Goal: Communication & Community: Share content

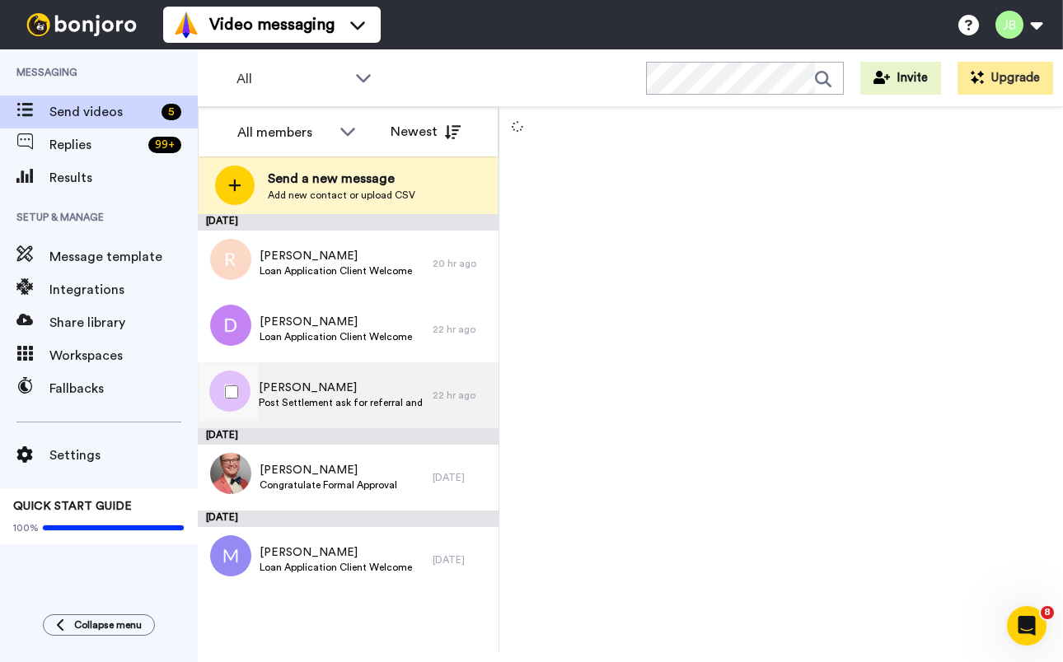
click at [401, 392] on span "[PERSON_NAME]" at bounding box center [342, 388] width 166 height 16
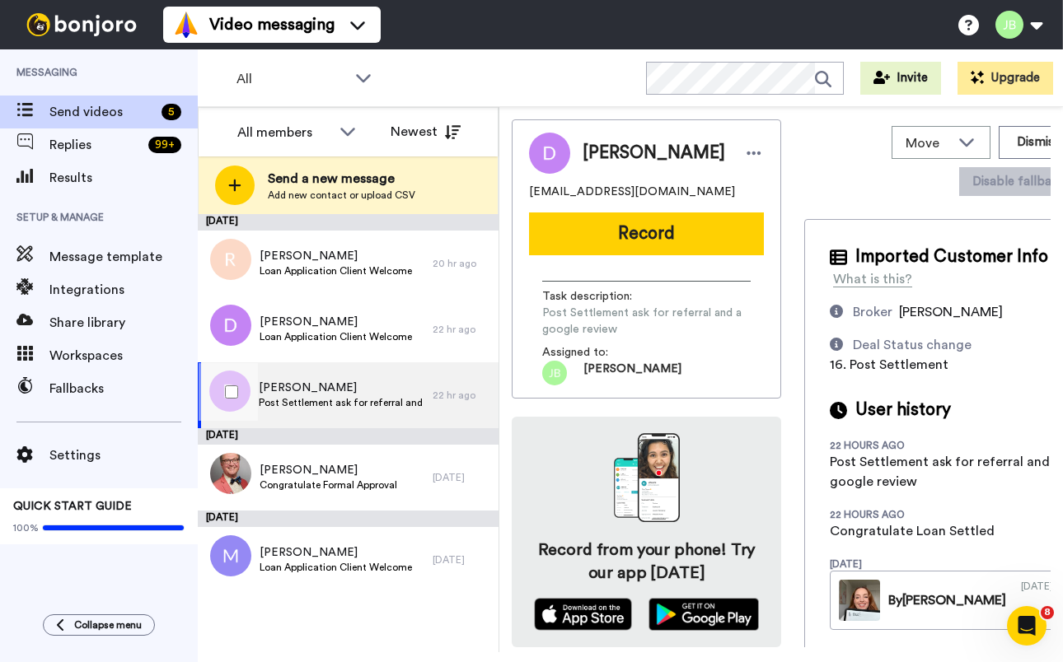
click at [386, 395] on span "[PERSON_NAME]" at bounding box center [342, 388] width 166 height 16
drag, startPoint x: 653, startPoint y: 187, endPoint x: 508, endPoint y: 189, distance: 145.0
click at [508, 189] on div "Move WORKSPACES View all Default Welcome Other [PERSON_NAME]' Messages Other Fo…" at bounding box center [780, 379] width 563 height 545
copy span "[EMAIL_ADDRESS][DOMAIN_NAME]"
click at [392, 397] on span "Post Settlement ask for referral and a google review" at bounding box center [342, 402] width 166 height 13
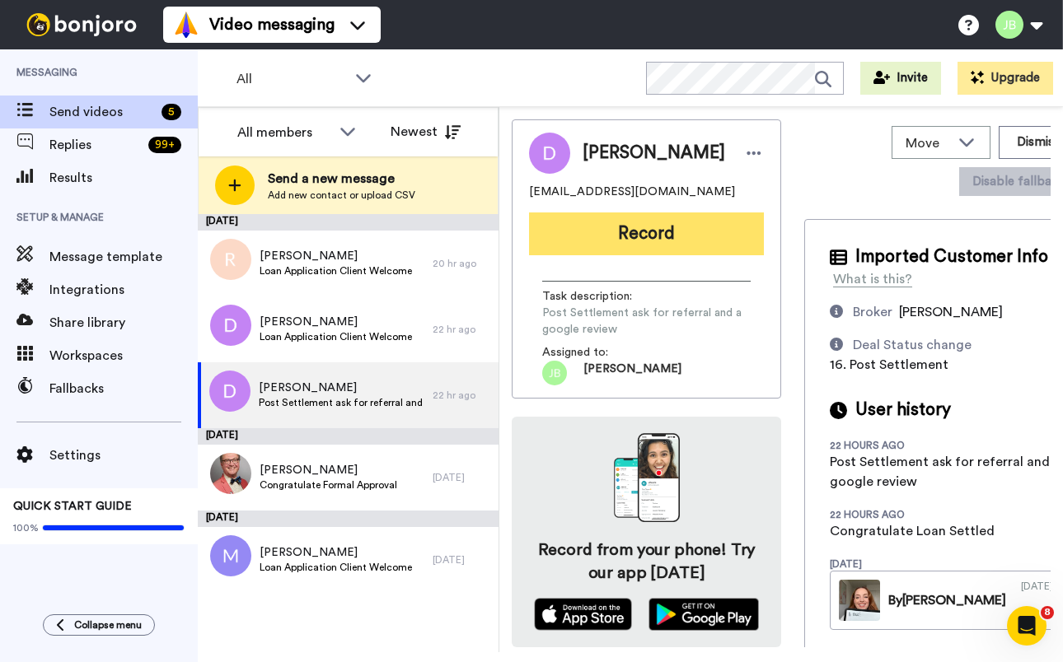
click at [627, 235] on button "Record" at bounding box center [646, 234] width 235 height 43
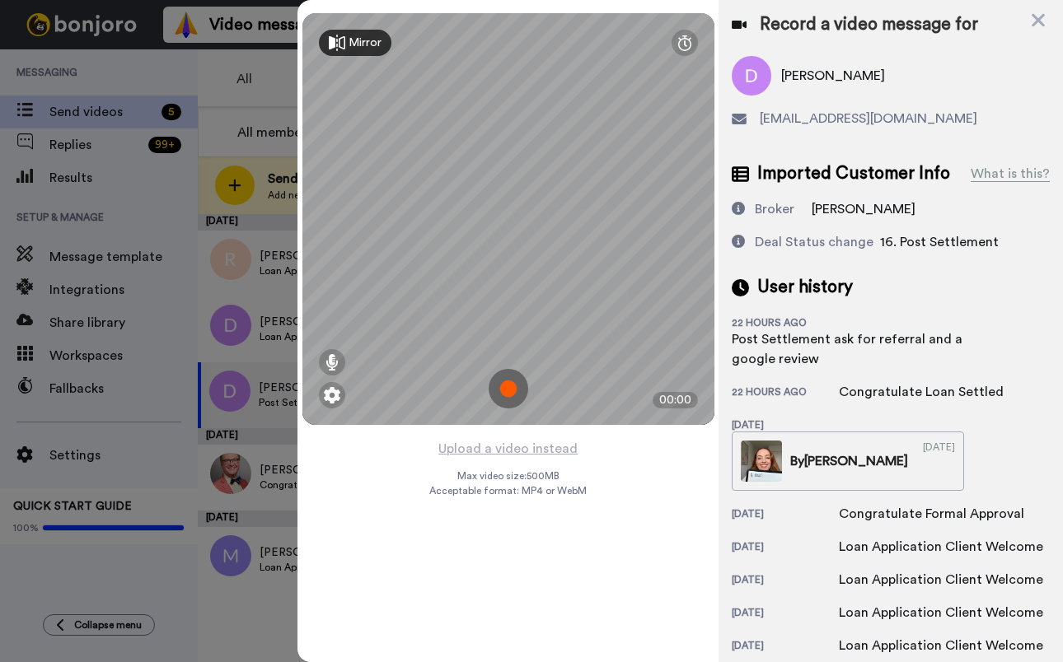
click at [507, 387] on img at bounding box center [509, 389] width 40 height 40
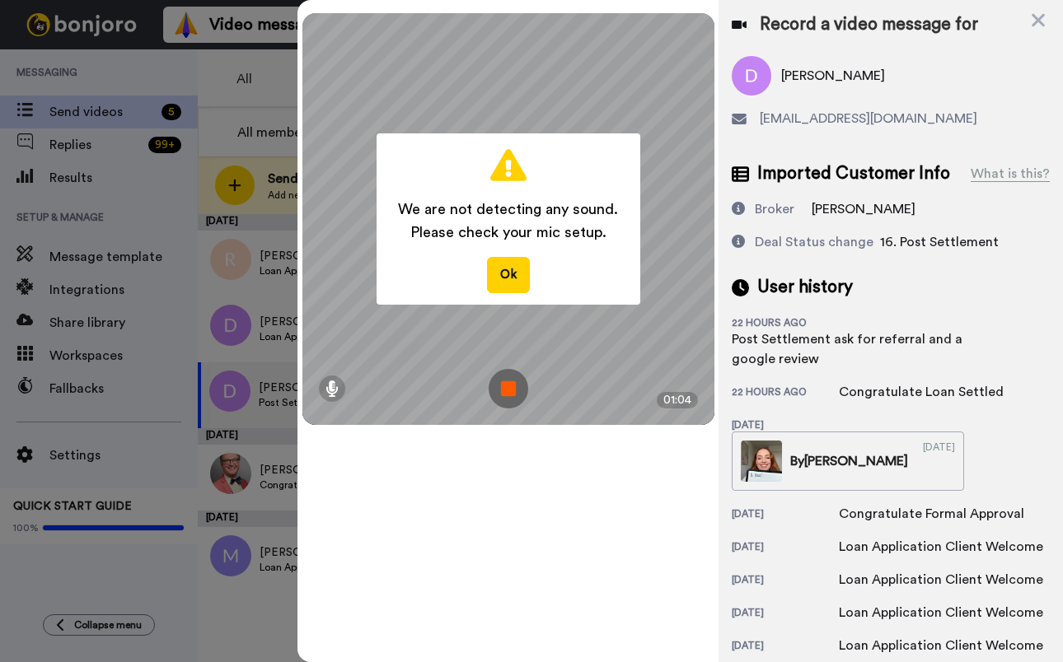
click at [514, 390] on img at bounding box center [509, 389] width 40 height 40
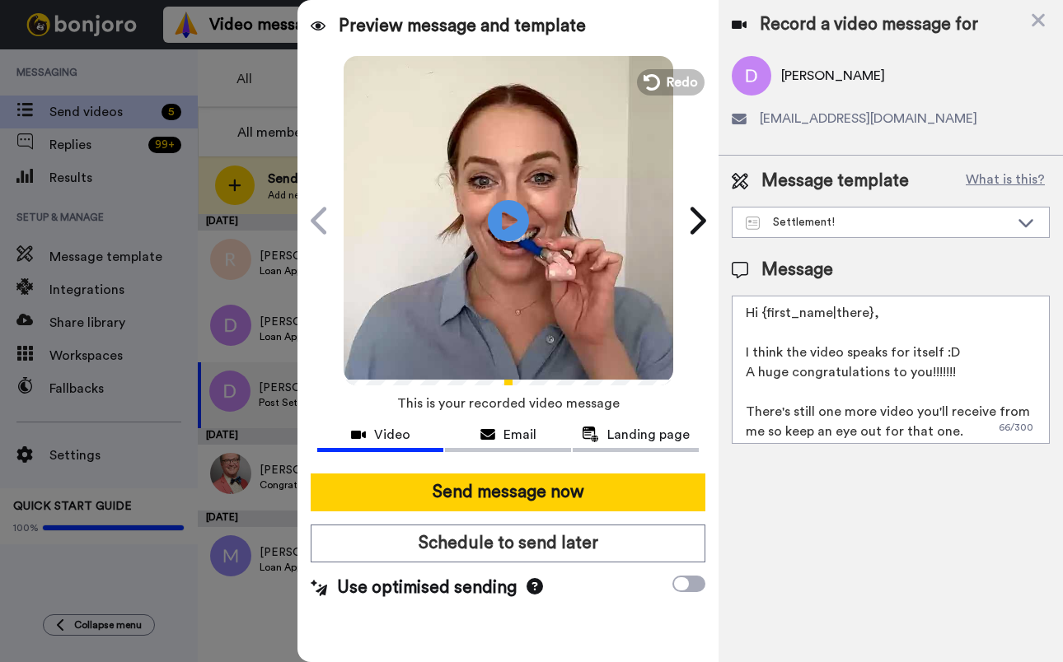
click at [964, 436] on textarea "Hi {first_name|there}, I think the video speaks for itself :D A huge congratula…" at bounding box center [891, 370] width 318 height 148
drag, startPoint x: 965, startPoint y: 436, endPoint x: 713, endPoint y: 428, distance: 252.2
click at [713, 413] on div "Preview message and template Play/Pause How good is Settlement? Jackie Bowker <…" at bounding box center [679, 331] width 765 height 662
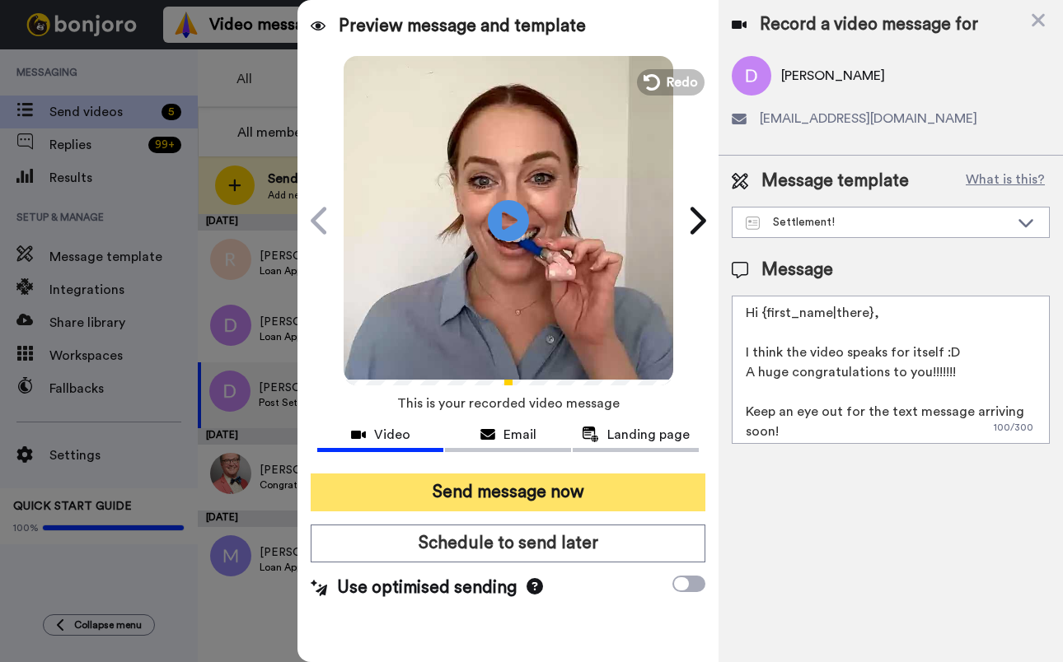
type textarea "Hi {first_name|there}, I think the video speaks for itself :D A huge congratula…"
click at [555, 491] on button "Send message now" at bounding box center [508, 493] width 395 height 38
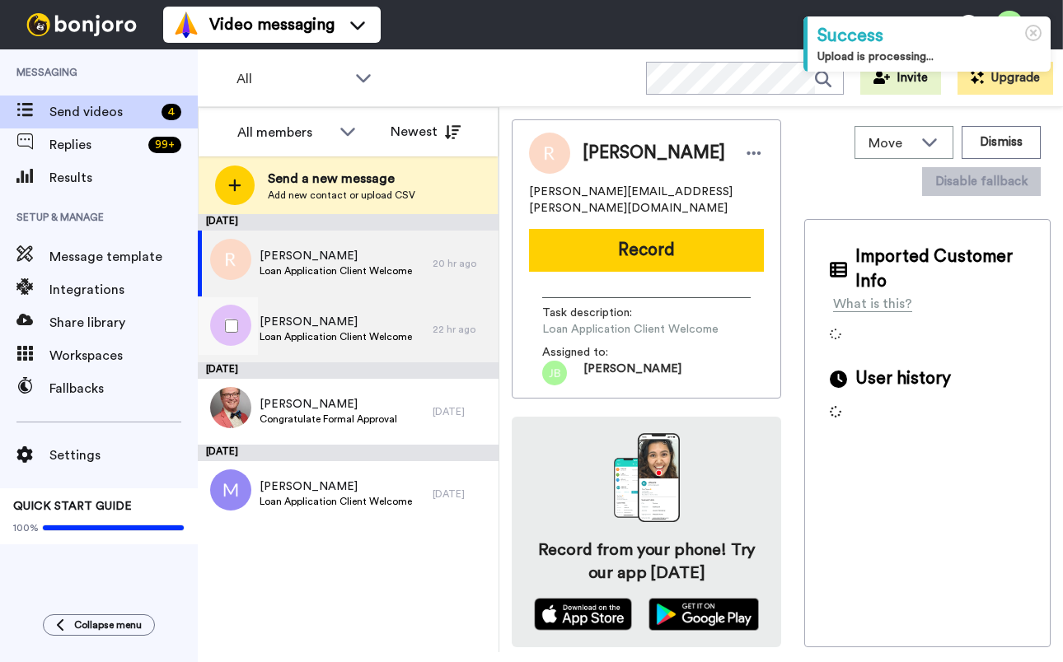
click at [323, 332] on span "Loan Application Client Welcome" at bounding box center [335, 336] width 152 height 13
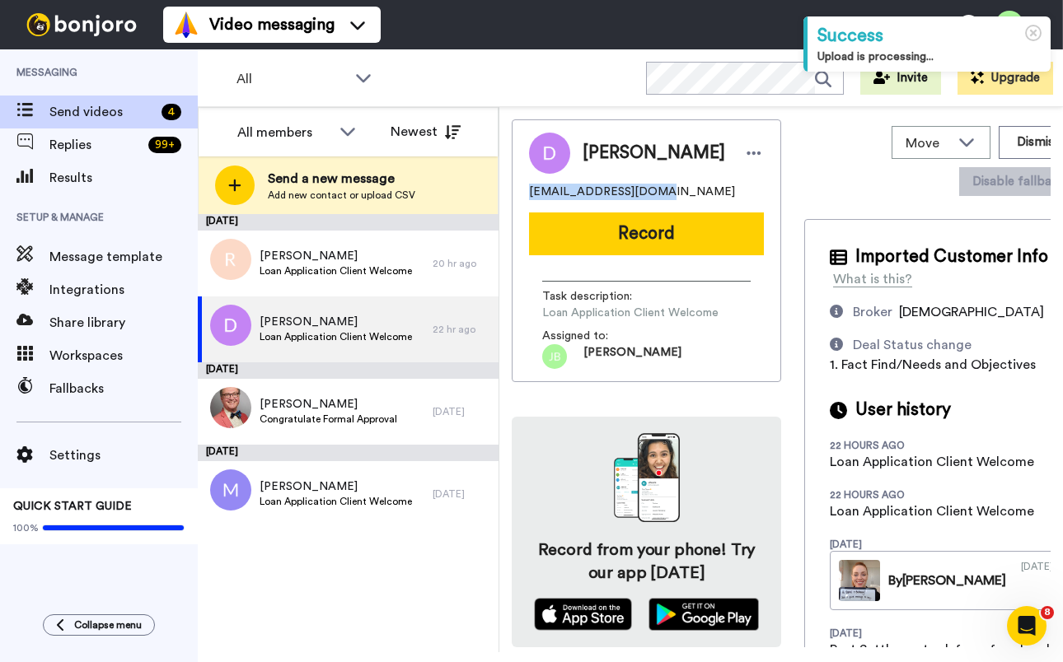
drag, startPoint x: 662, startPoint y: 189, endPoint x: 527, endPoint y: 182, distance: 134.4
click at [527, 182] on div "Daniel daniel0681@gmail.com Record Task description : Loan Application Client W…" at bounding box center [646, 250] width 269 height 263
copy span "daniel0681@gmail.com"
click at [804, 189] on div "Move WORKSPACES View all Default Welcome Other Chris' Messages Other Formal App…" at bounding box center [945, 160] width 283 height 83
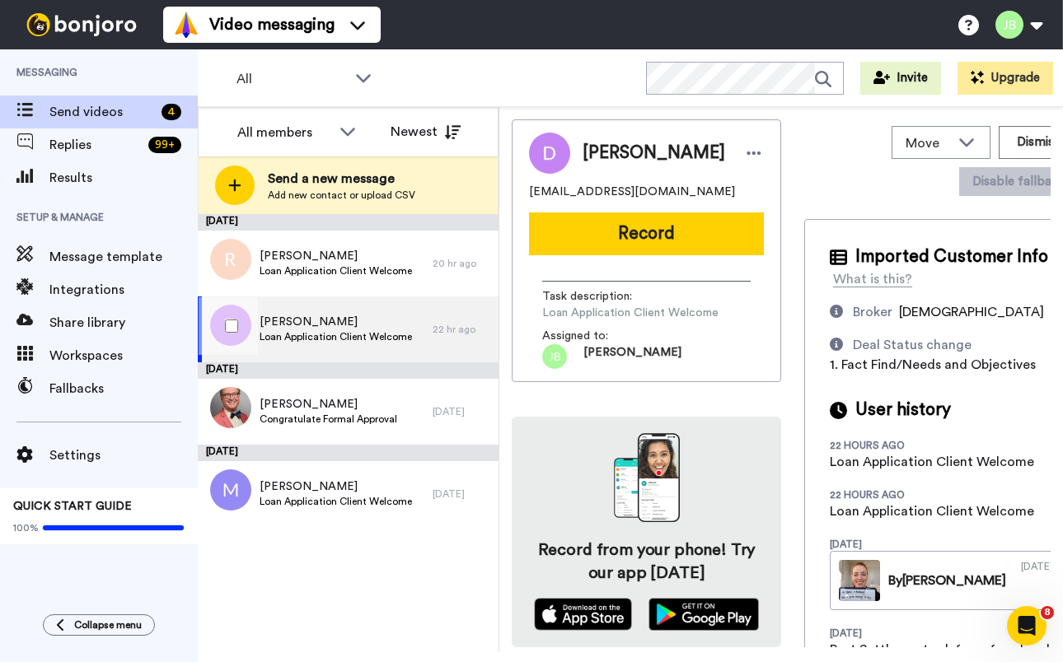
click at [381, 330] on span "Loan Application Client Welcome" at bounding box center [335, 336] width 152 height 13
drag, startPoint x: 649, startPoint y: 189, endPoint x: 513, endPoint y: 186, distance: 135.9
click at [505, 187] on div "Move WORKSPACES View all Default Welcome Other Chris' Messages Other Formal App…" at bounding box center [780, 379] width 563 height 545
copy span "daniel0681@gmail.com"
click at [816, 184] on div "Move WORKSPACES View all Default Welcome Other Chris' Messages Other Formal App…" at bounding box center [945, 160] width 283 height 83
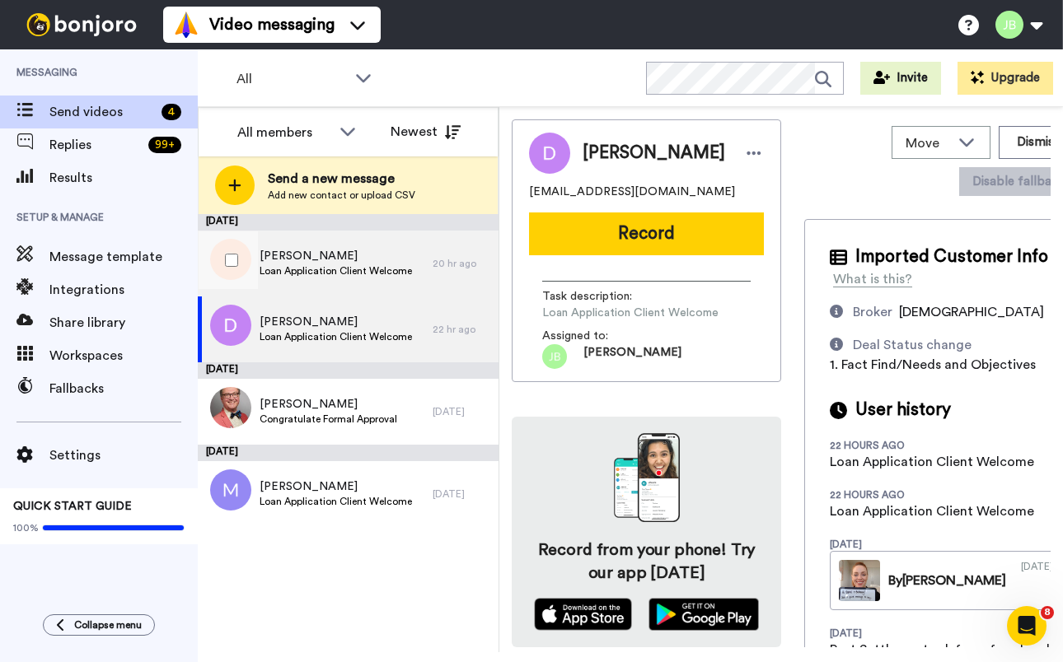
click at [339, 259] on span "[PERSON_NAME]" at bounding box center [335, 256] width 152 height 16
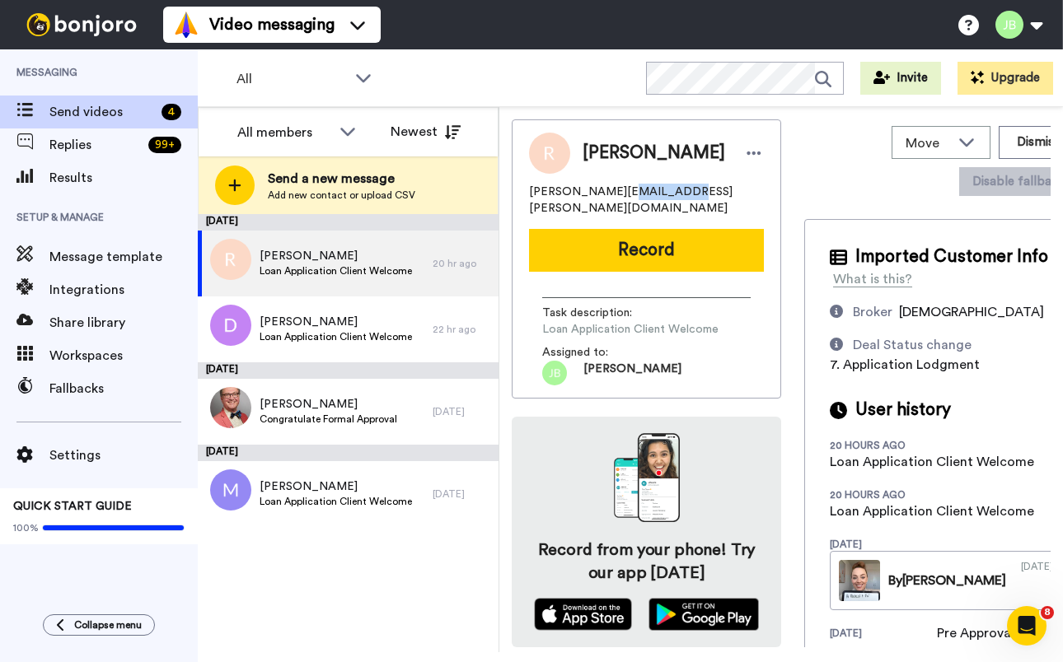
drag, startPoint x: 665, startPoint y: 185, endPoint x: 628, endPoint y: 189, distance: 37.3
click at [610, 189] on span "richard.monheit@gmail.com" at bounding box center [646, 200] width 235 height 33
click at [709, 189] on div "richard.monheit@gmail.com" at bounding box center [646, 200] width 235 height 33
drag, startPoint x: 678, startPoint y: 189, endPoint x: 517, endPoint y: 191, distance: 160.7
click at [517, 191] on div "Richard richard.monheit@gmail.com Record Task description : Loan Application Cl…" at bounding box center [646, 258] width 269 height 279
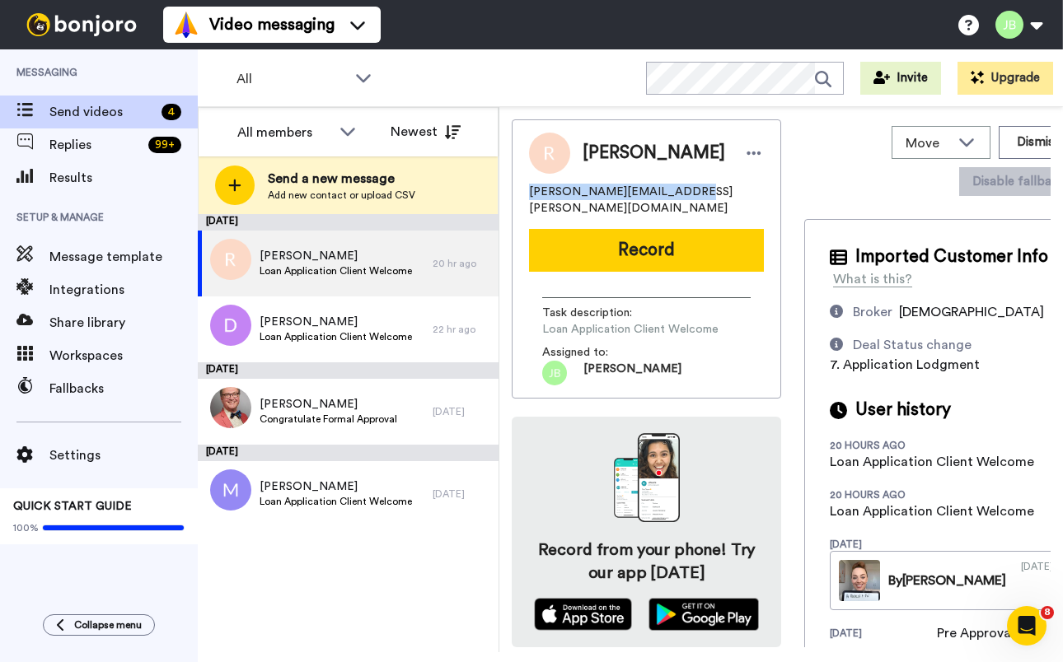
copy span "richard.monheit@gmail.com"
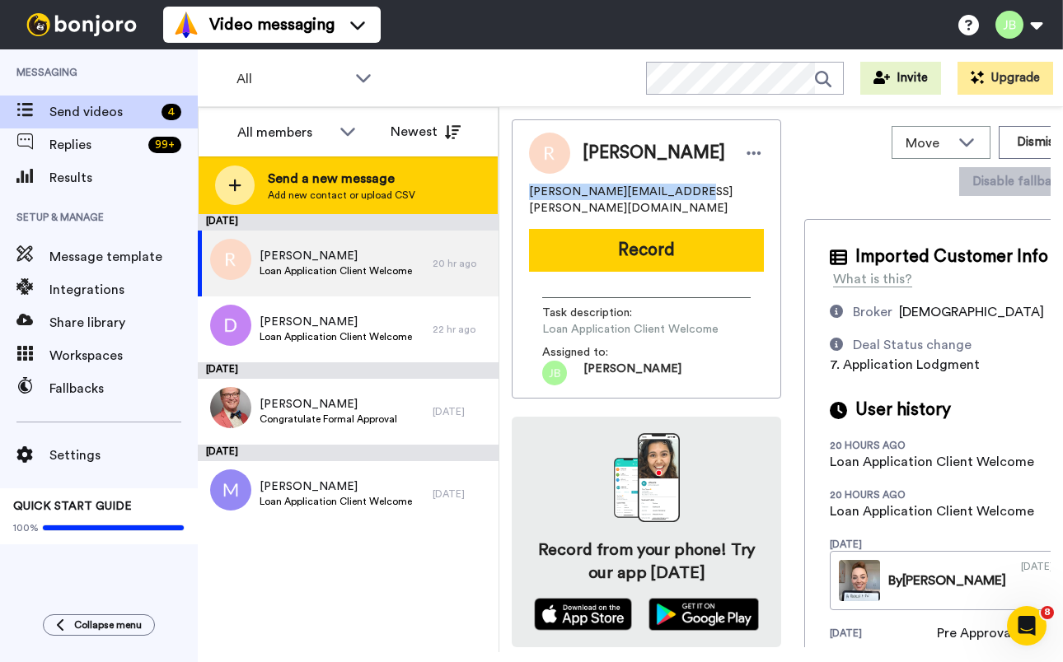
click at [357, 181] on span "Send a new message" at bounding box center [341, 179] width 147 height 20
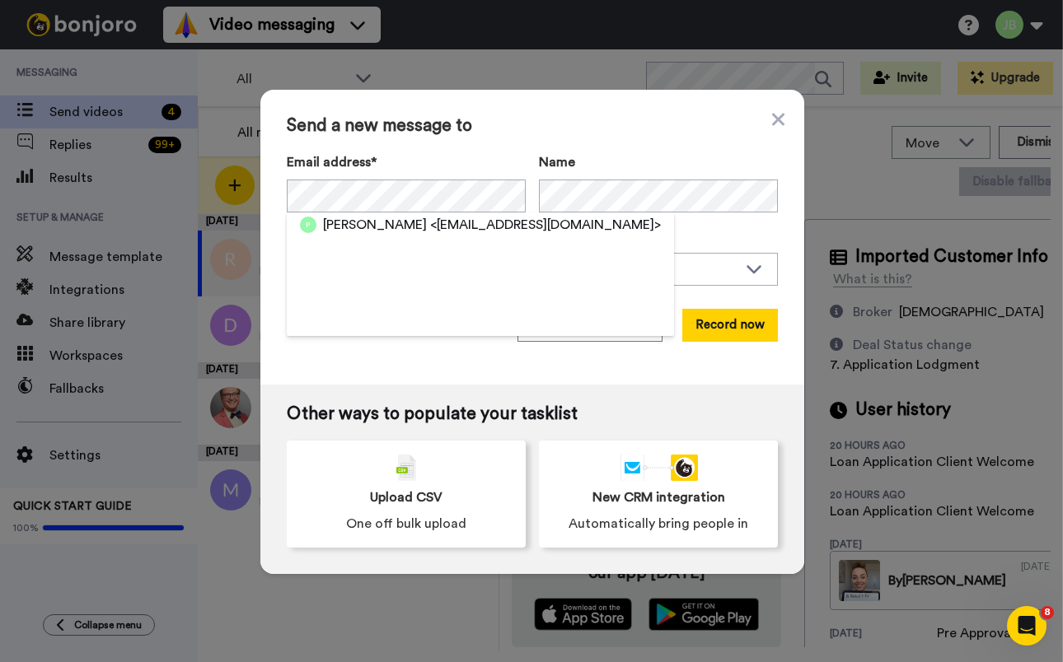
click at [430, 226] on span "<piamoore1984@gmail.com>" at bounding box center [545, 225] width 231 height 20
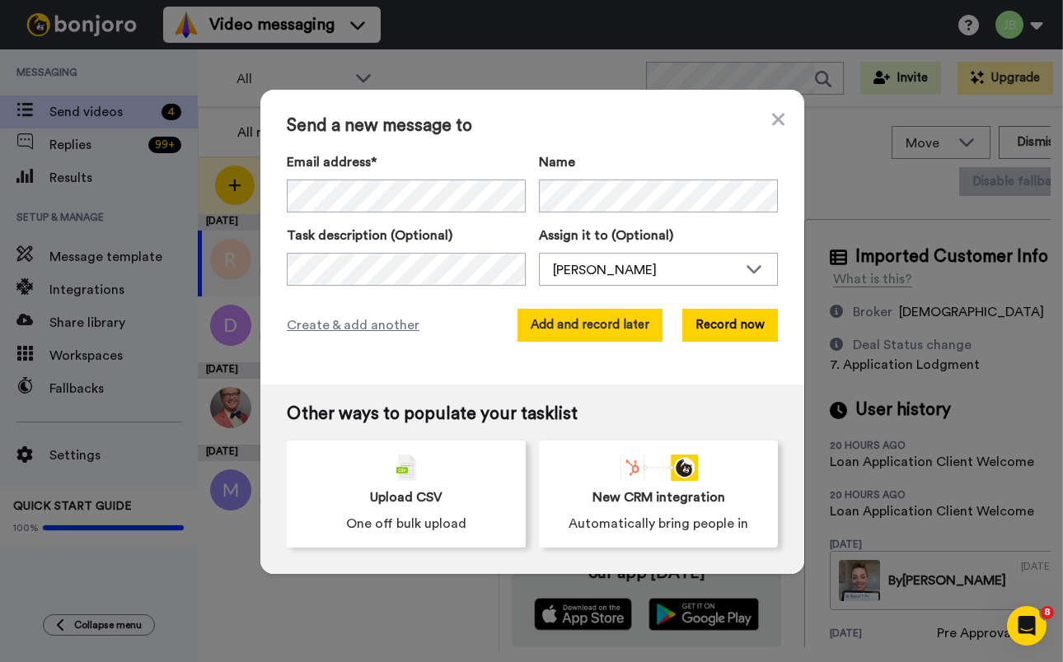
click at [624, 333] on button "Add and record later" at bounding box center [589, 325] width 145 height 33
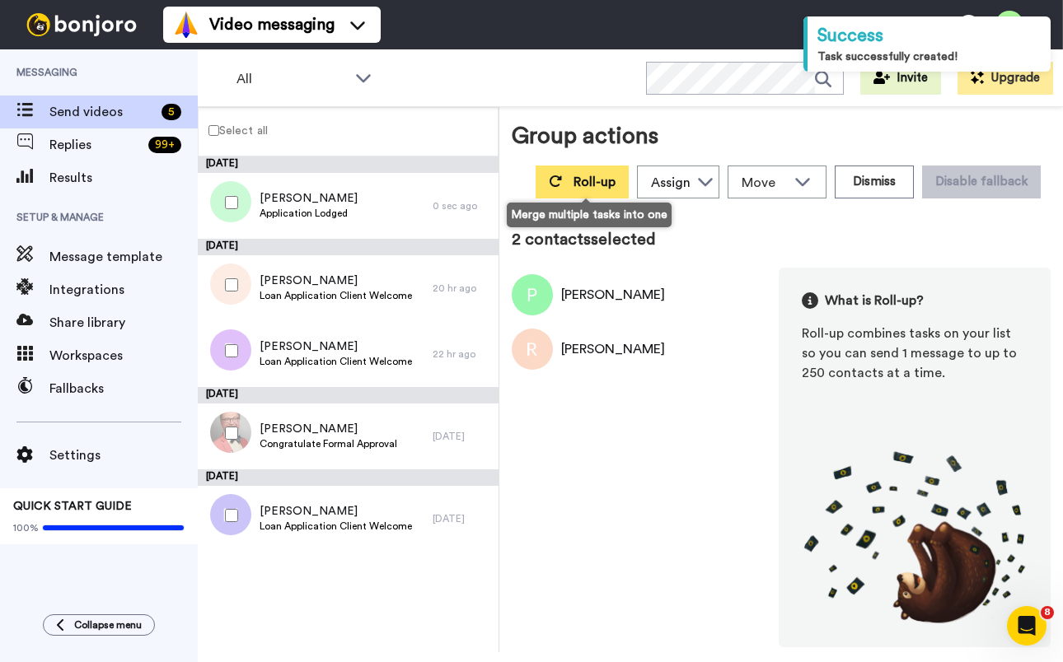
click at [571, 175] on button "Roll-up" at bounding box center [581, 182] width 93 height 33
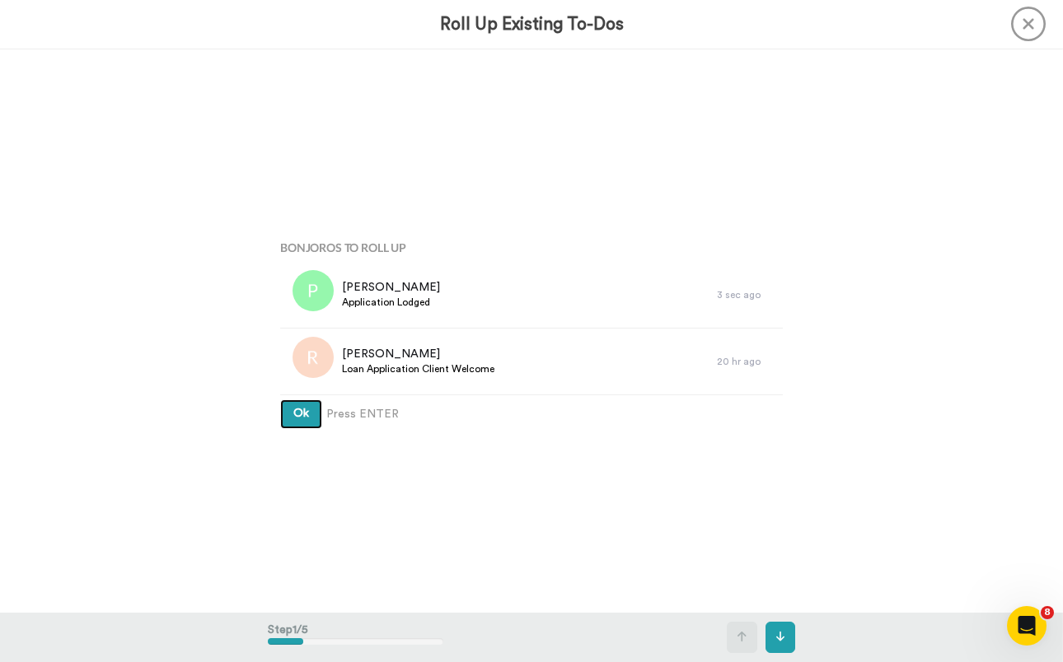
click at [280, 400] on button "Ok" at bounding box center [301, 415] width 42 height 30
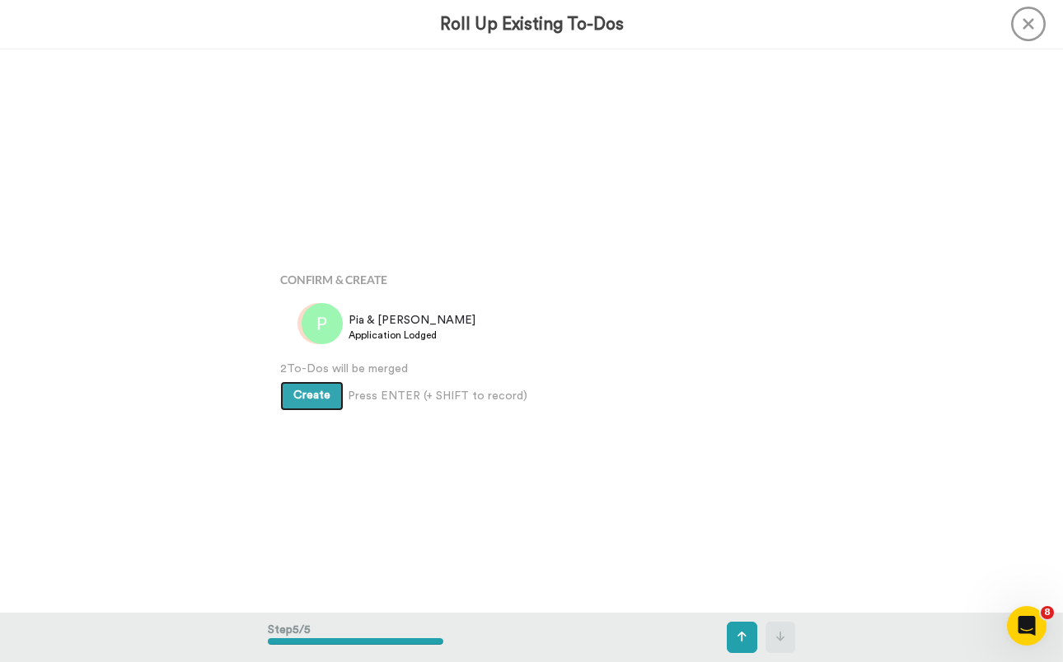
scroll to position [2256, 0]
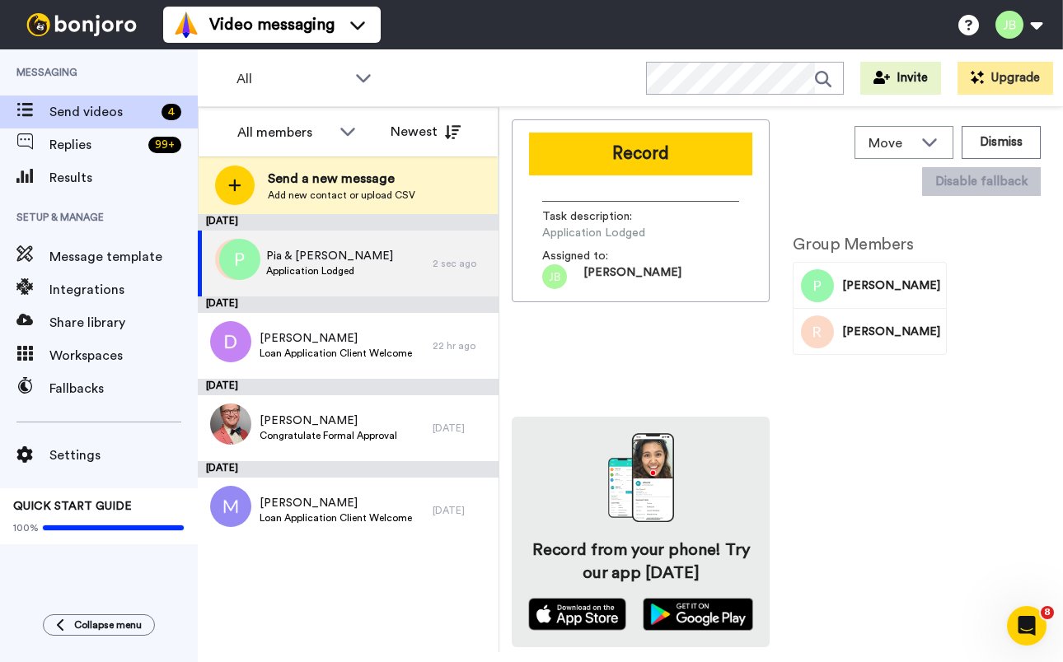
click at [641, 153] on button "Record" at bounding box center [640, 154] width 223 height 43
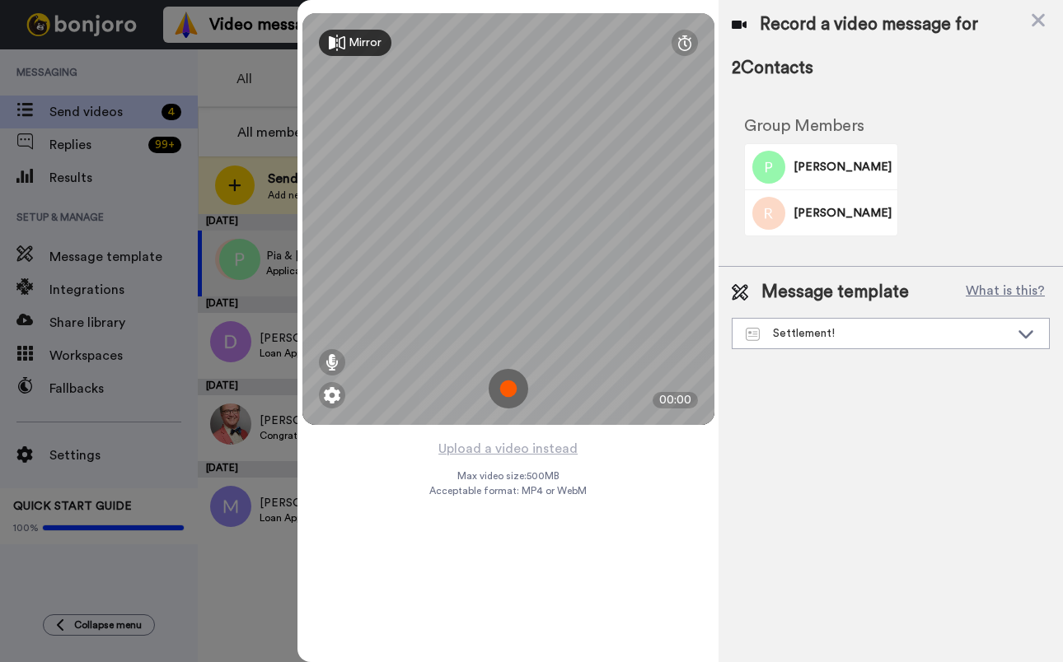
click at [509, 386] on img at bounding box center [509, 389] width 40 height 40
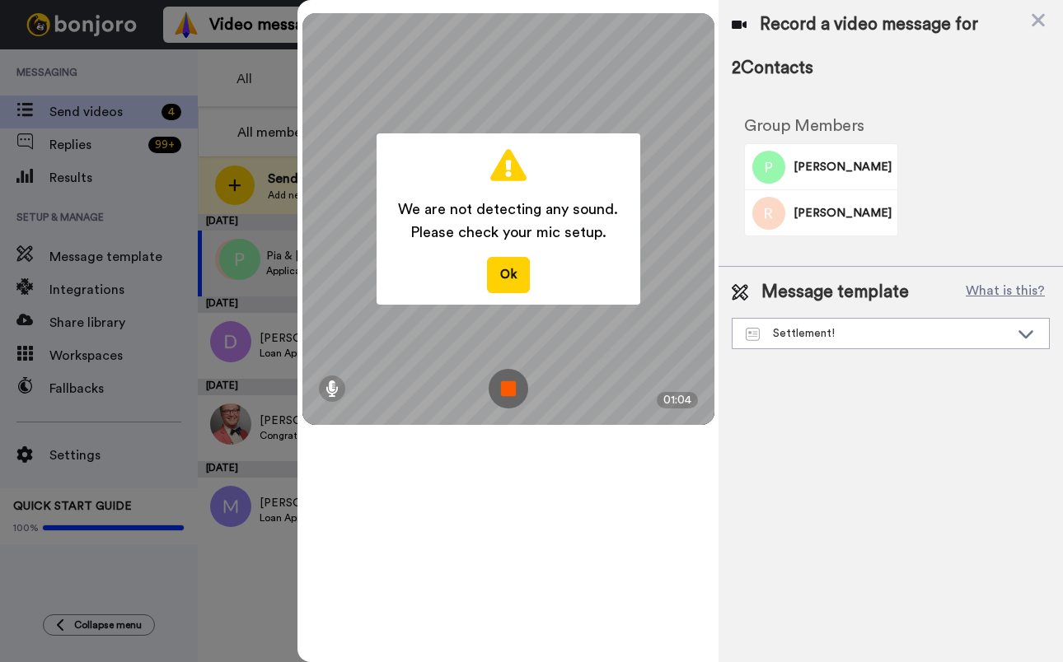
click at [512, 387] on img at bounding box center [509, 389] width 40 height 40
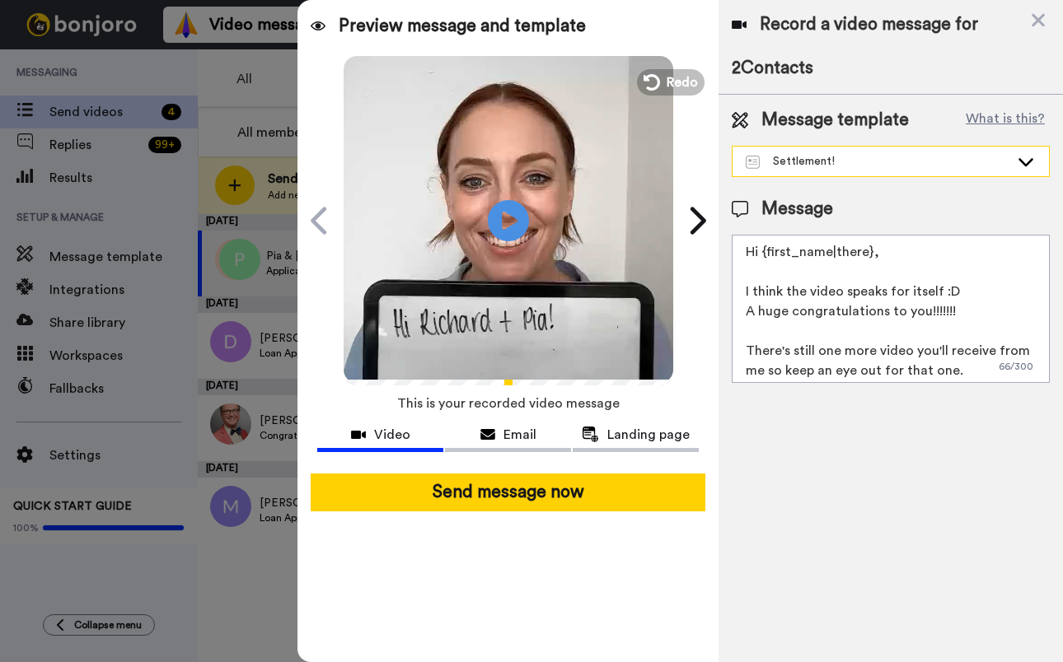
click at [843, 166] on div "Settlement!" at bounding box center [878, 161] width 264 height 16
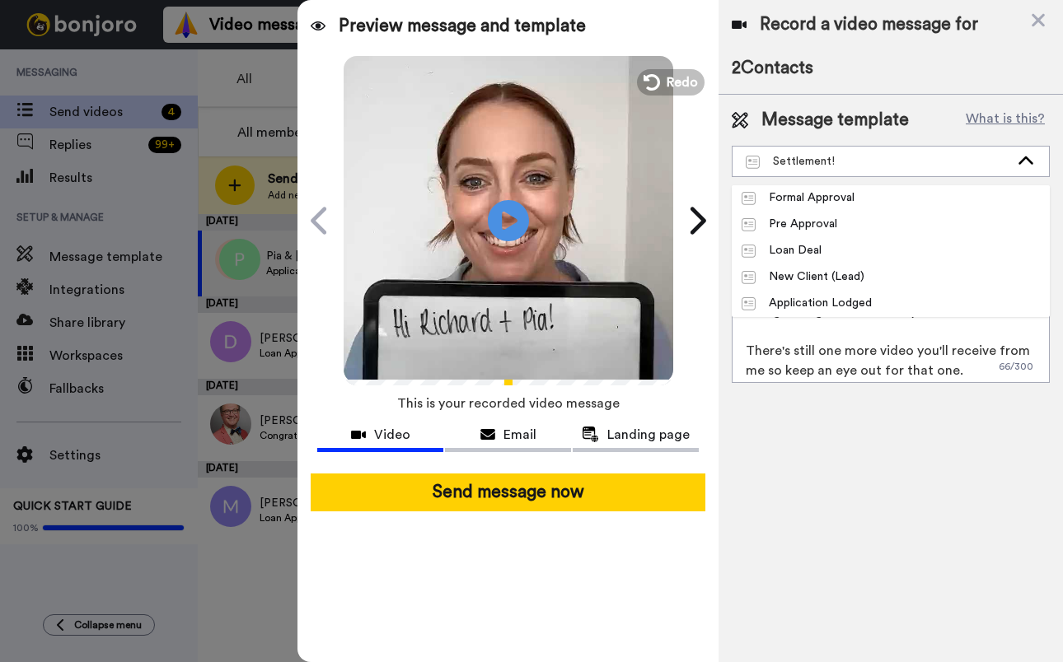
scroll to position [290, 0]
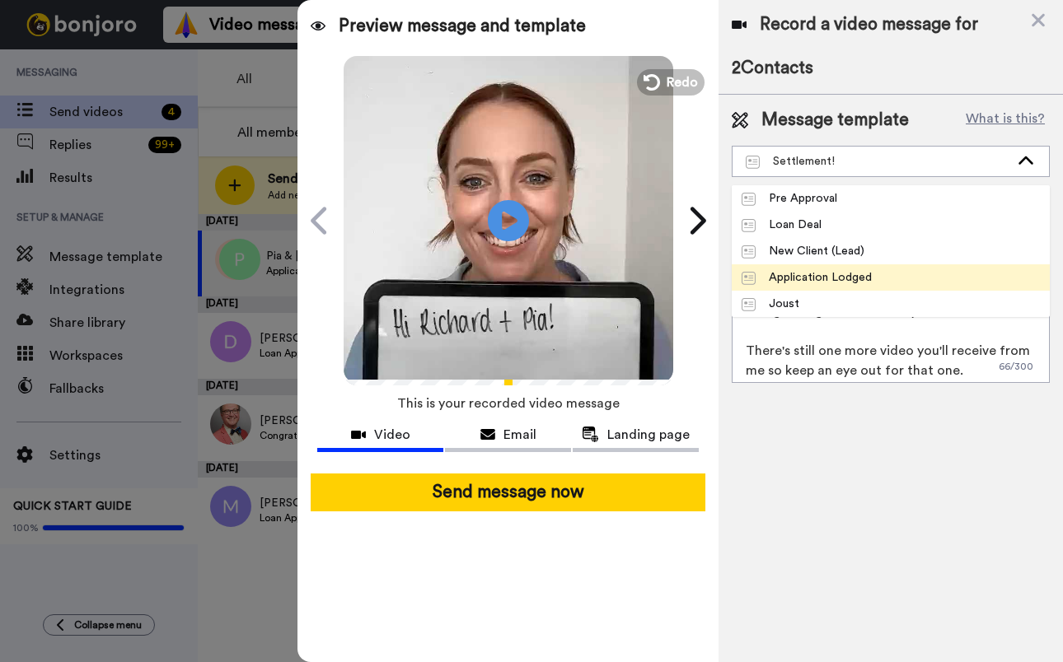
click at [846, 280] on div "Application Lodged" at bounding box center [806, 277] width 130 height 16
type textarea "Hi {first_name|there}, I have an update for you regarding your deal! Once you'v…"
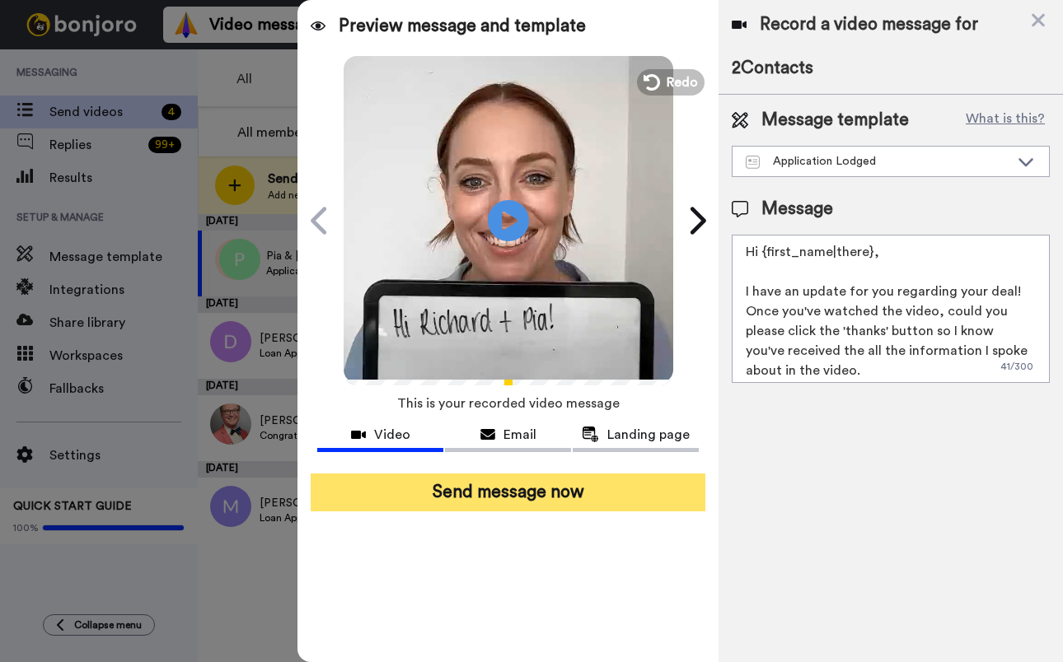
click at [573, 494] on button "Send message now" at bounding box center [508, 493] width 395 height 38
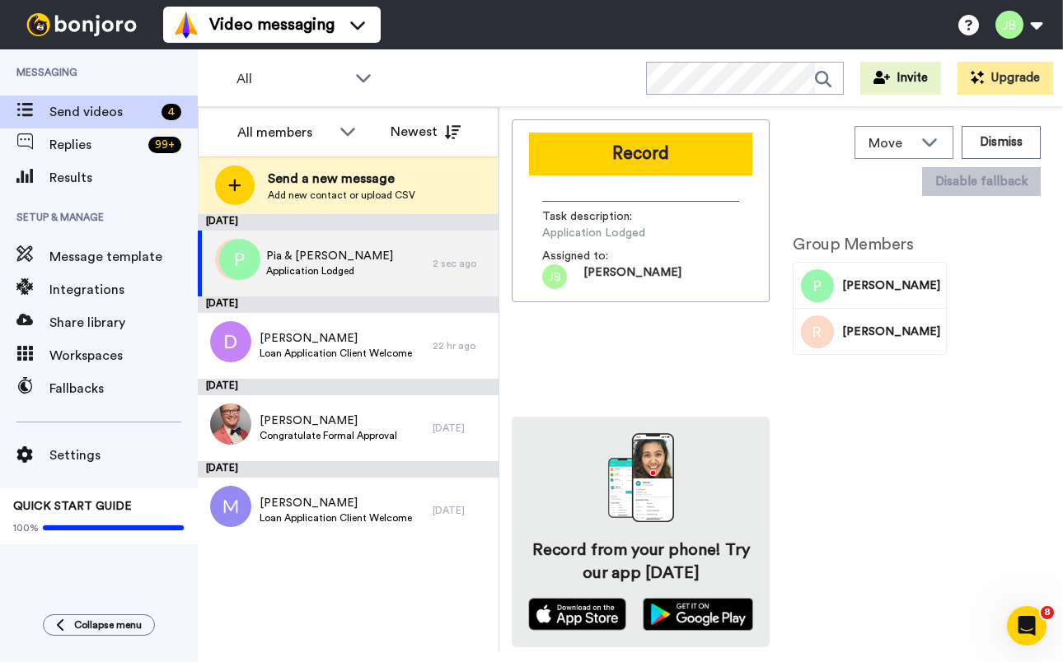
scroll to position [0, 0]
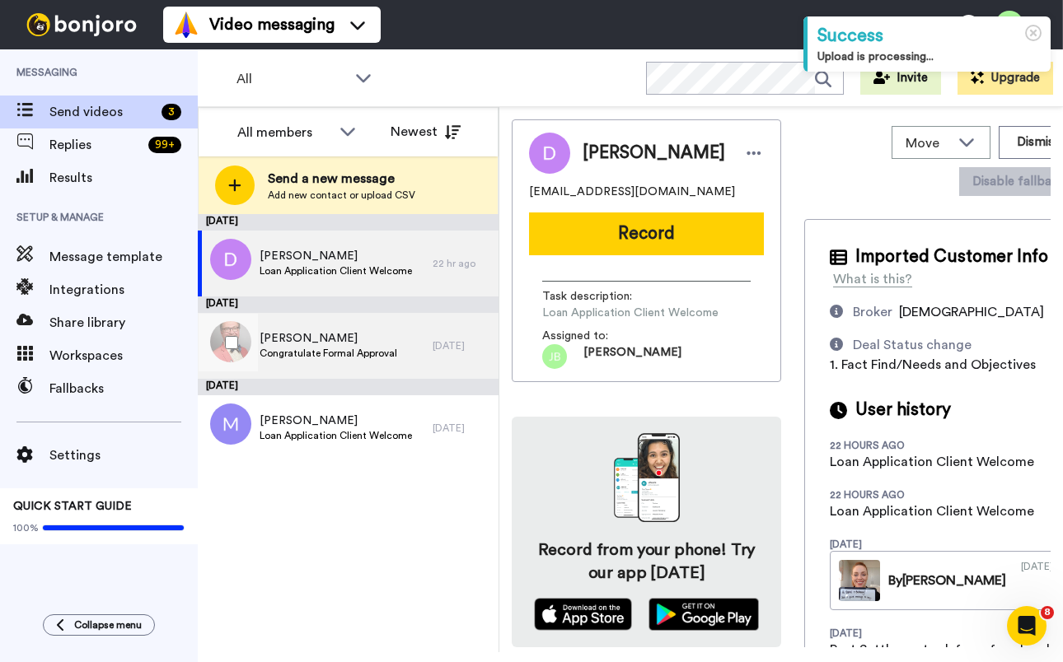
click at [306, 358] on span "Congratulate Formal Approval" at bounding box center [328, 353] width 138 height 13
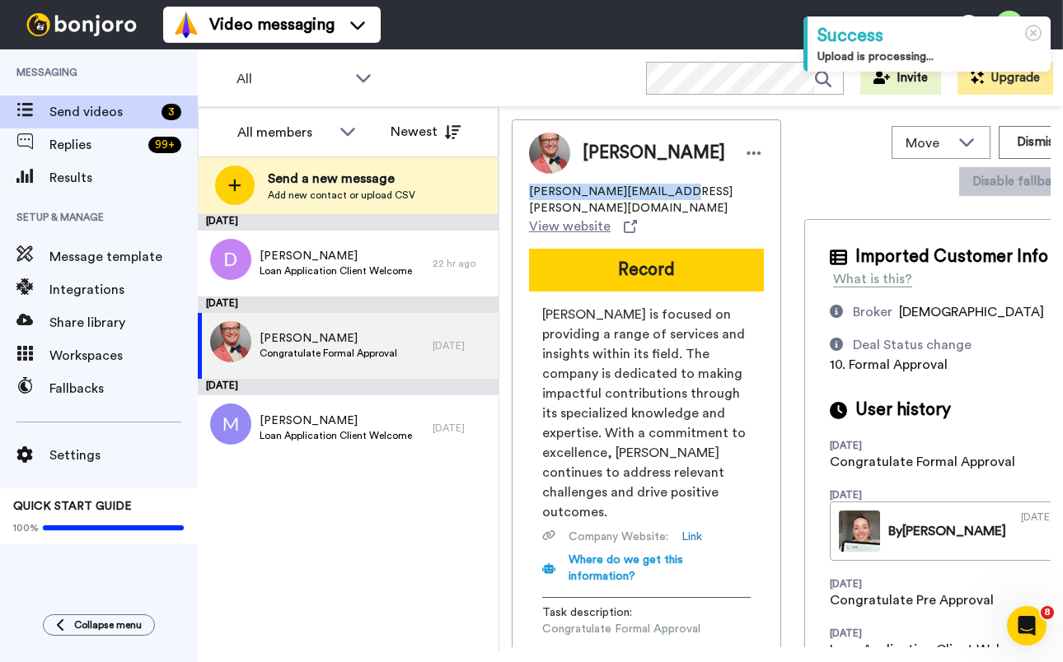
drag, startPoint x: 663, startPoint y: 194, endPoint x: 566, endPoint y: 189, distance: 97.3
click at [514, 190] on div "Christopher [EMAIL_ADDRESS][PERSON_NAME][DOMAIN_NAME] View website Record [PERS…" at bounding box center [646, 408] width 269 height 579
copy span "[PERSON_NAME][EMAIL_ADDRESS][PERSON_NAME][DOMAIN_NAME]"
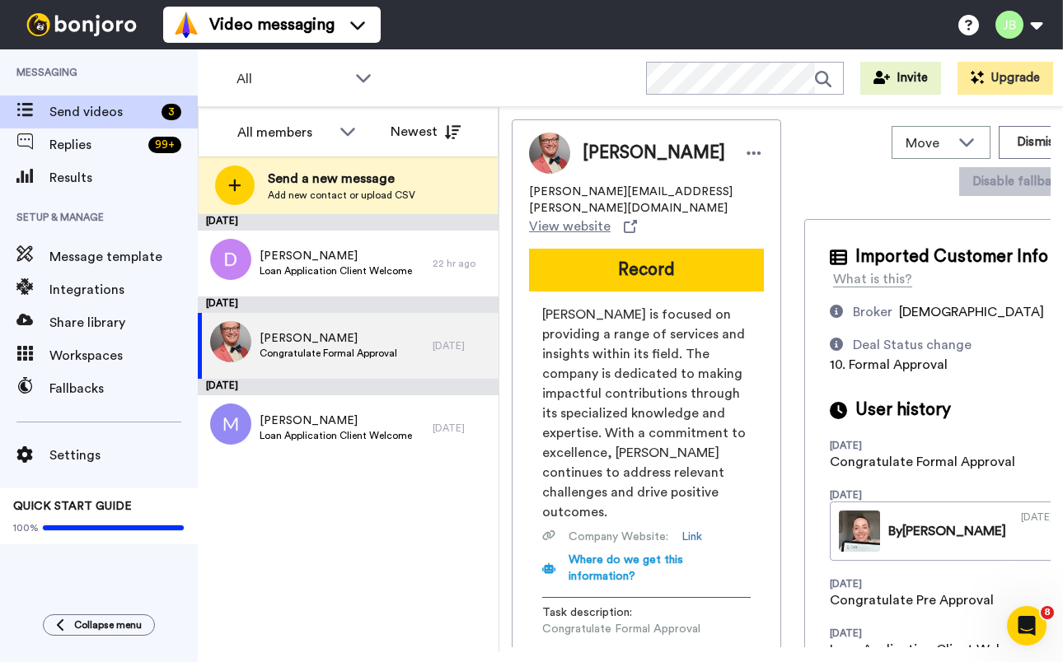
click at [618, 358] on span "[PERSON_NAME] is focused on providing a range of services and insights within i…" at bounding box center [646, 413] width 208 height 217
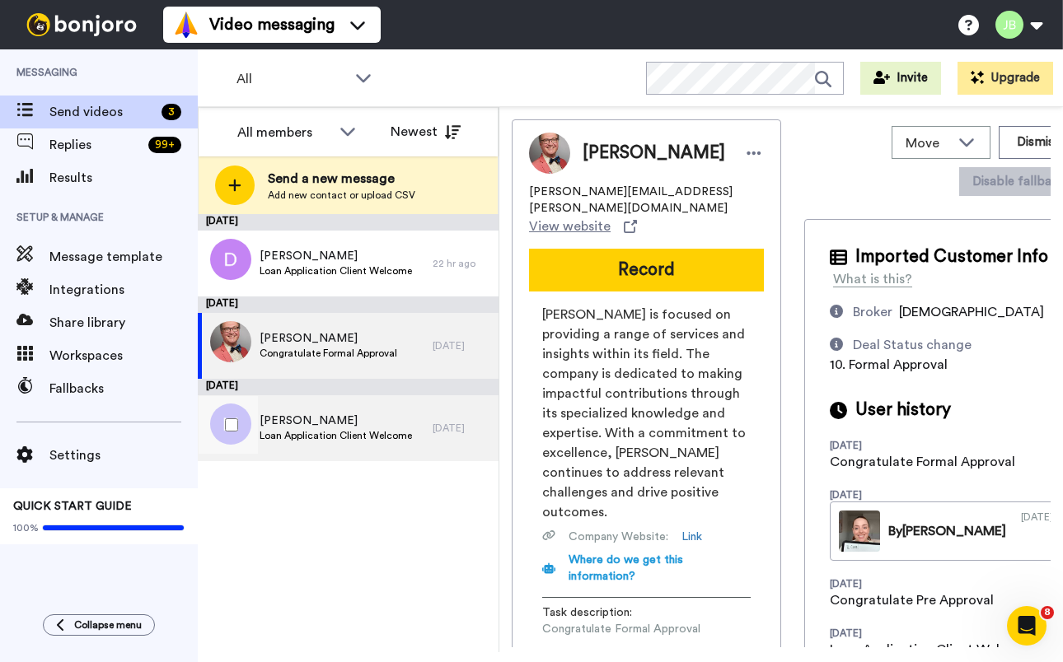
click at [388, 430] on span "Loan Application Client Welcome" at bounding box center [335, 435] width 152 height 13
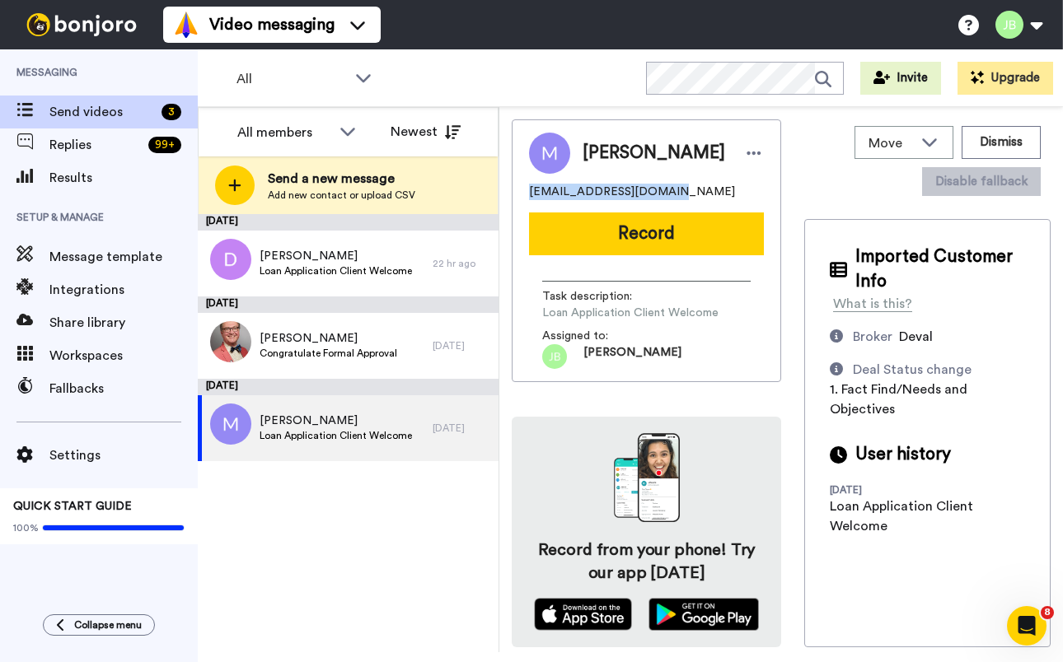
drag, startPoint x: 665, startPoint y: 192, endPoint x: 510, endPoint y: 188, distance: 154.9
click at [510, 188] on div "Move WORKSPACES View all Default Welcome Other [PERSON_NAME]' Messages Other Fo…" at bounding box center [780, 379] width 563 height 545
copy span "[EMAIL_ADDRESS][DOMAIN_NAME]"
click at [321, 545] on div "[DATE] [PERSON_NAME] Loan Application Client Welcome 22 hr ago [DATE] [PERSON_N…" at bounding box center [348, 433] width 301 height 438
